Goal: Find specific page/section: Find specific page/section

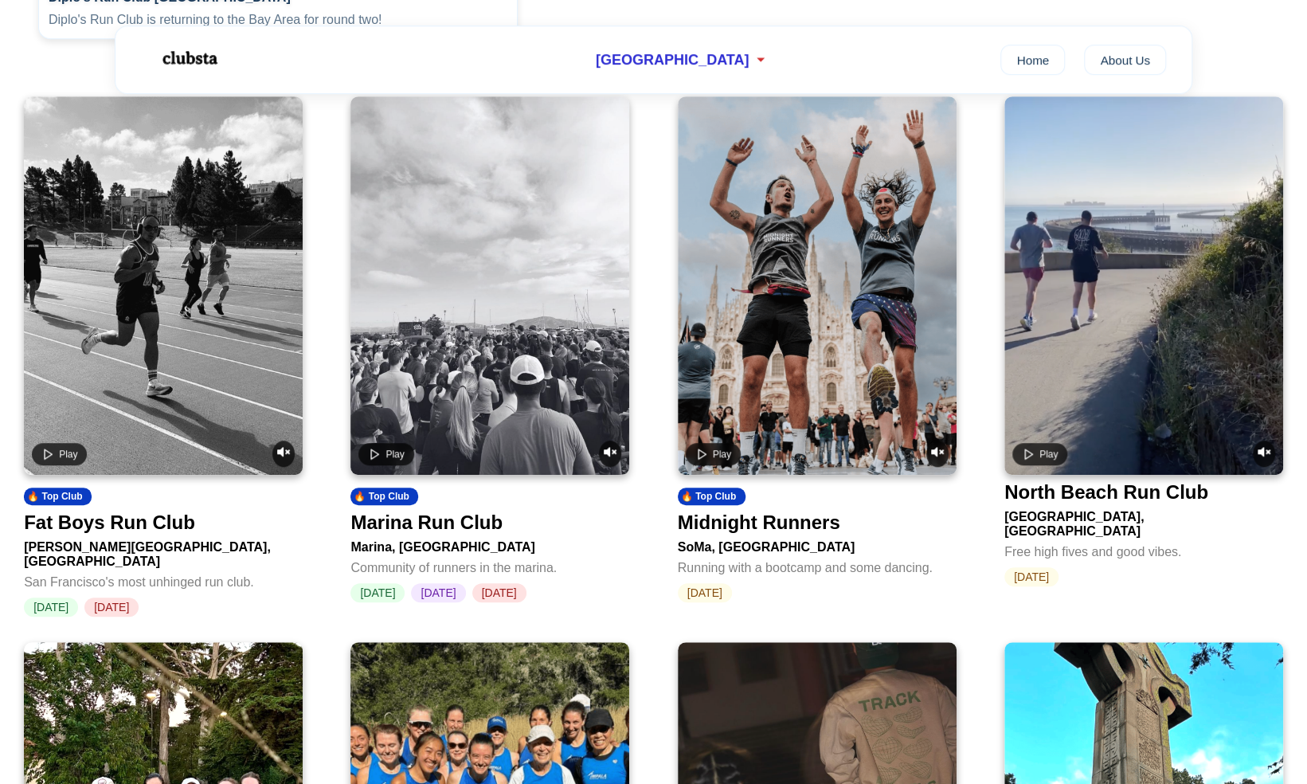
scroll to position [579, 0]
click at [468, 534] on div "Marina Run Club" at bounding box center [426, 522] width 152 height 22
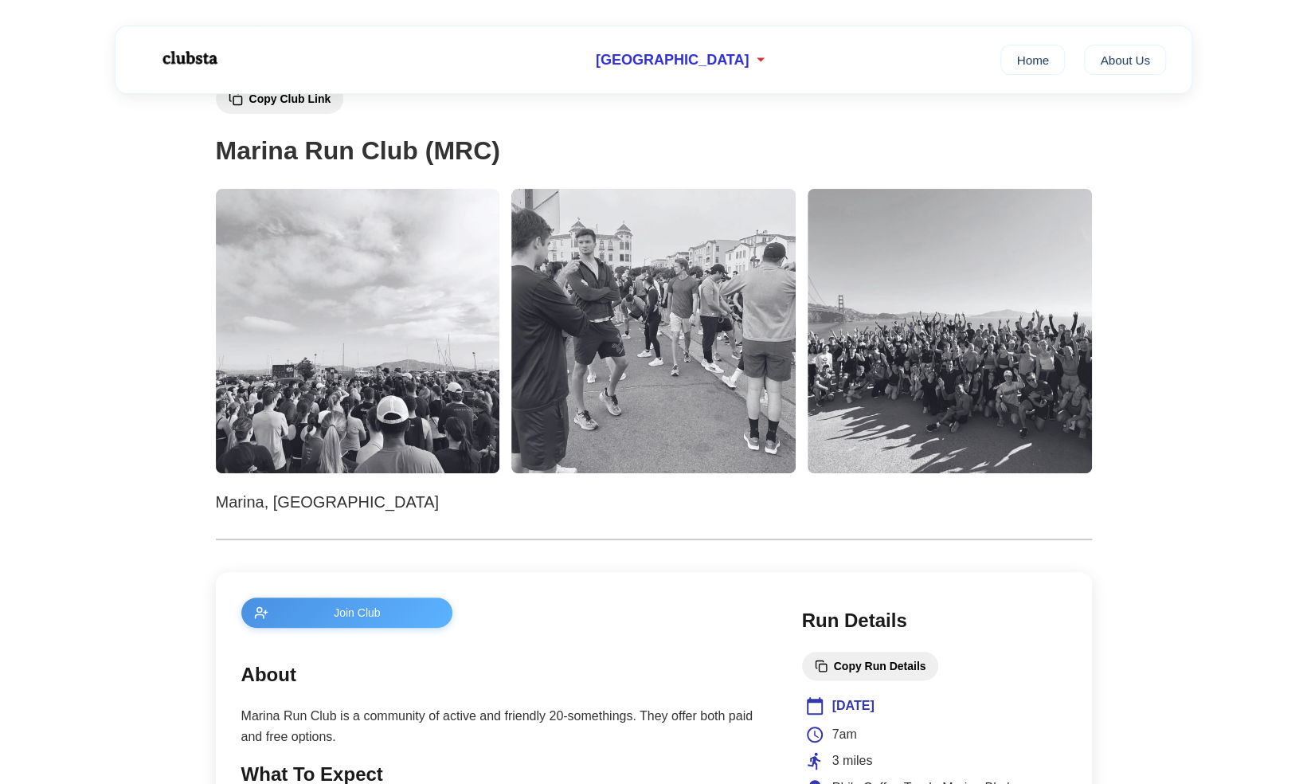
scroll to position [107, 0]
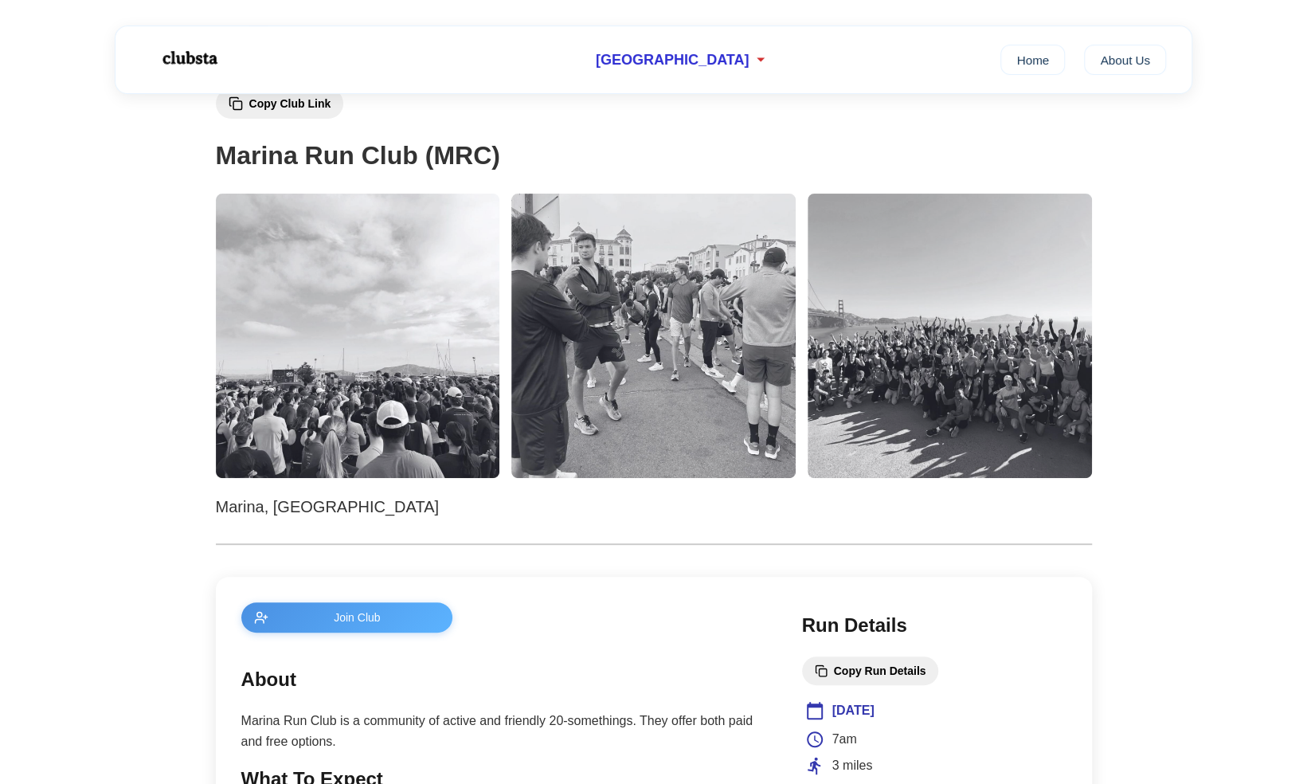
click at [423, 337] on img at bounding box center [358, 336] width 284 height 284
click at [598, 376] on img at bounding box center [653, 336] width 284 height 284
click at [1037, 351] on img at bounding box center [950, 336] width 284 height 284
